Goal: Transaction & Acquisition: Purchase product/service

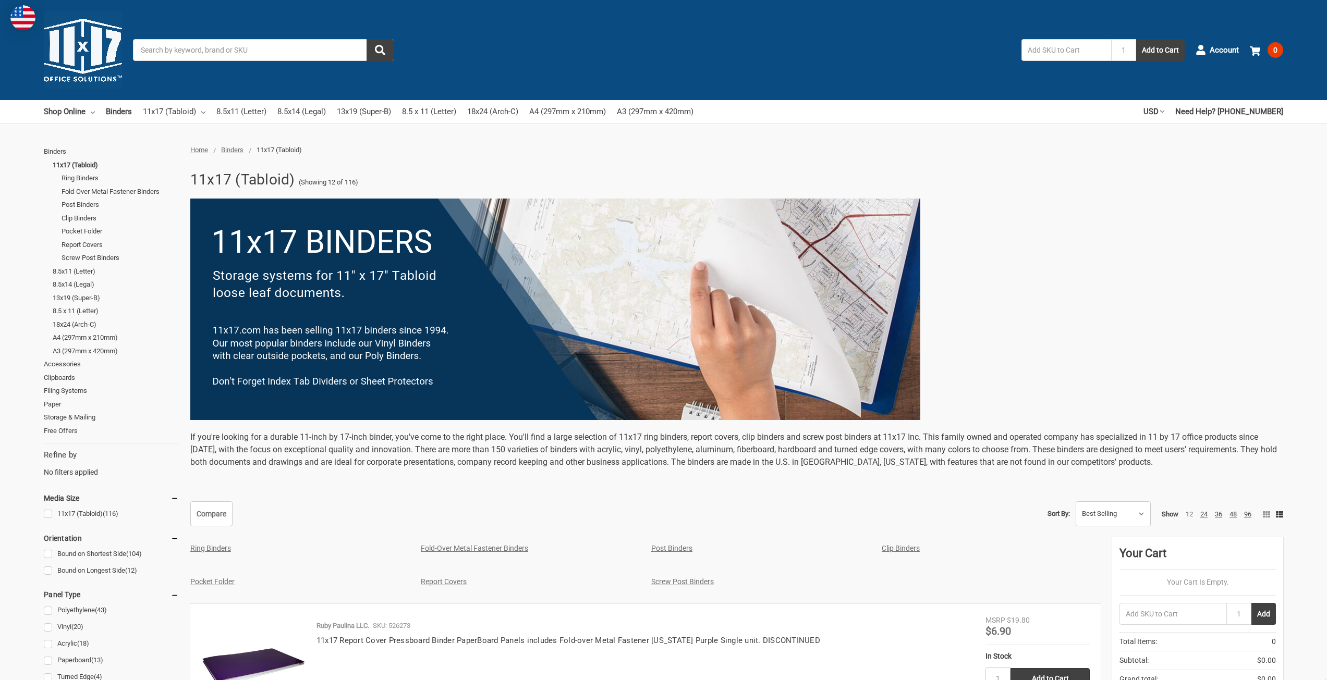
click at [889, 544] on link "Clip Binders" at bounding box center [901, 548] width 38 height 8
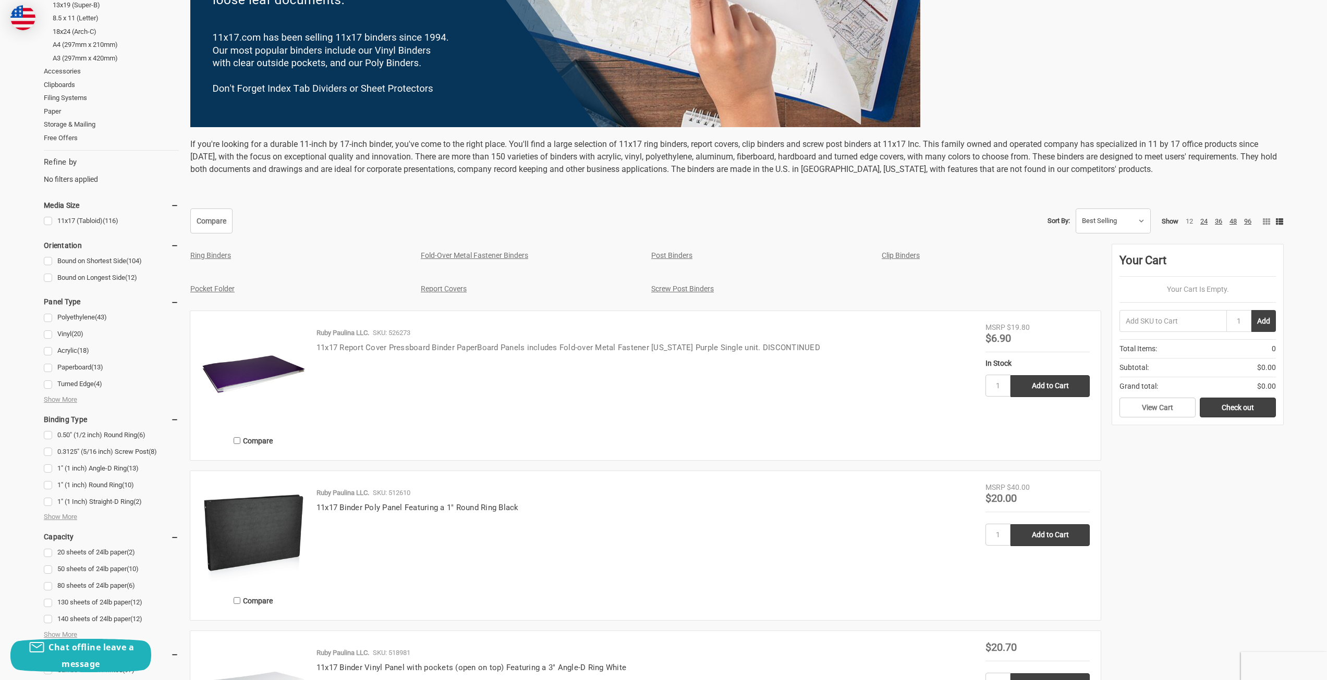
scroll to position [261, 0]
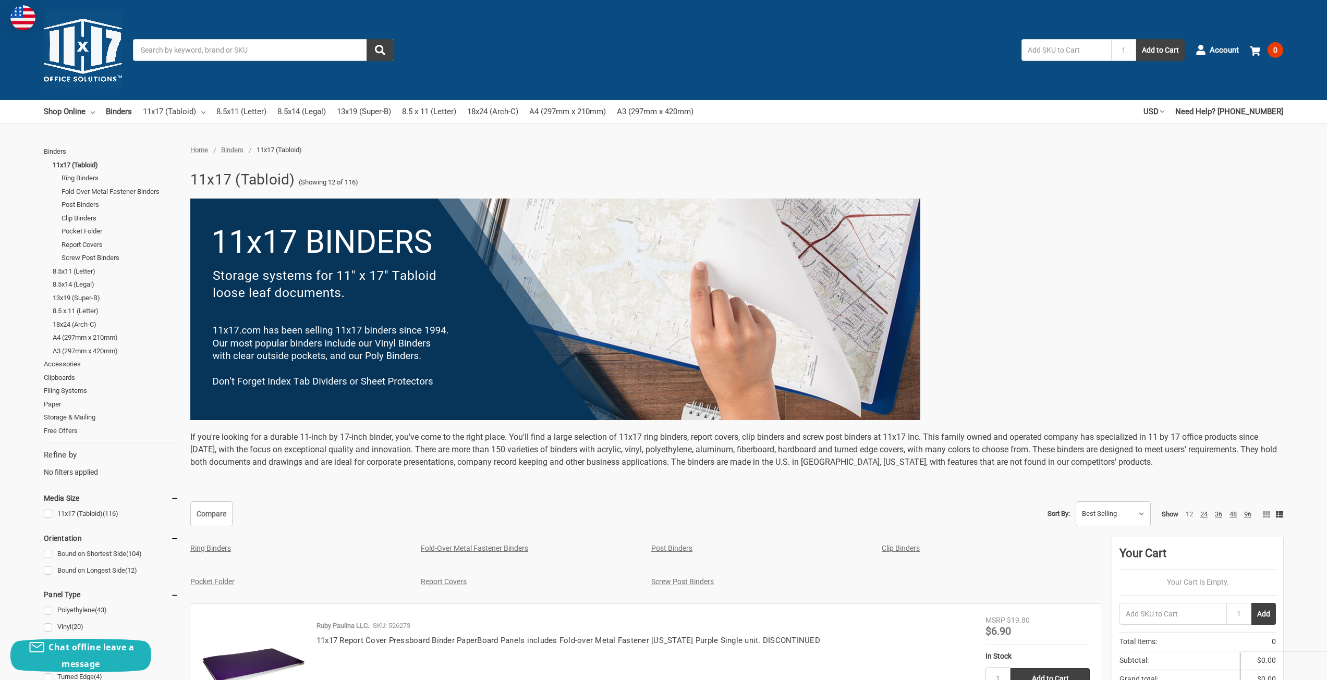
click at [206, 576] on div "Pocket Folder" at bounding box center [294, 582] width 219 height 22
click at [205, 581] on link "Pocket Folder" at bounding box center [212, 582] width 44 height 8
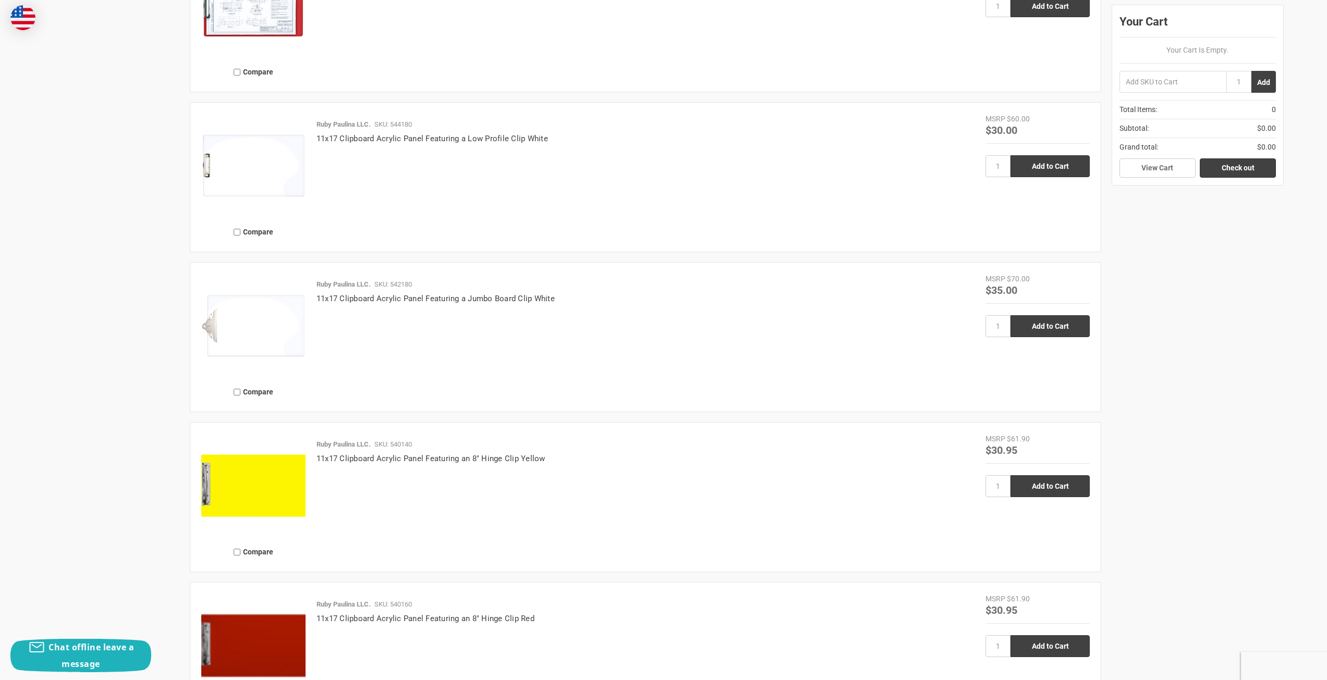
scroll to position [2138, 0]
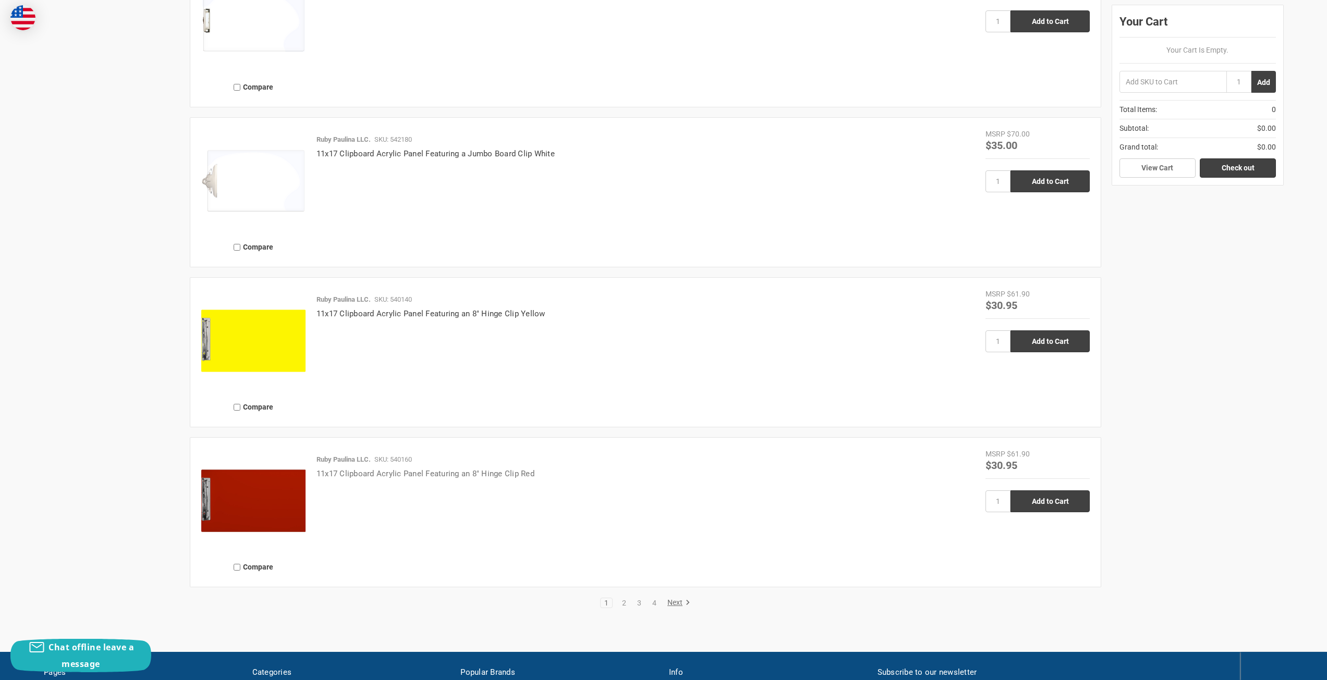
click at [438, 475] on link "11x17 Clipboard Acrylic Panel Featuring an 8" Hinge Clip Red" at bounding box center [425, 473] width 218 height 9
